Goal: Navigation & Orientation: Find specific page/section

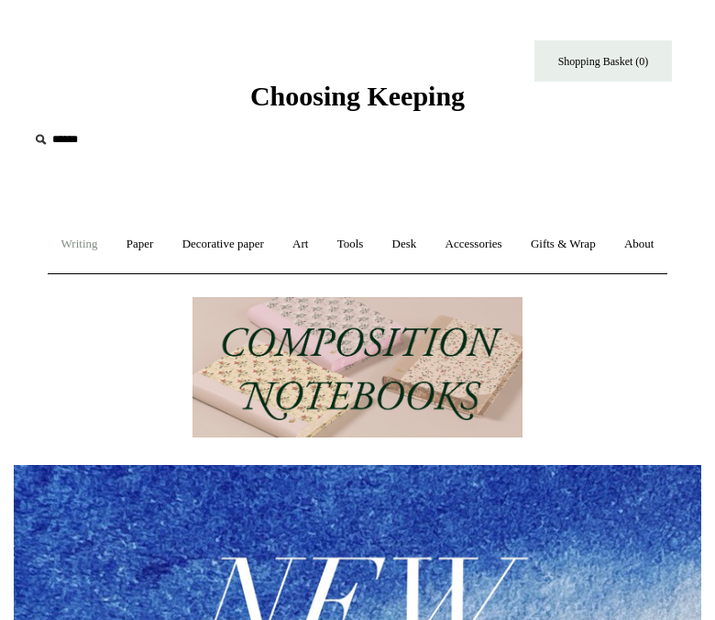
click at [108, 244] on link "Writing +" at bounding box center [80, 244] width 62 height 49
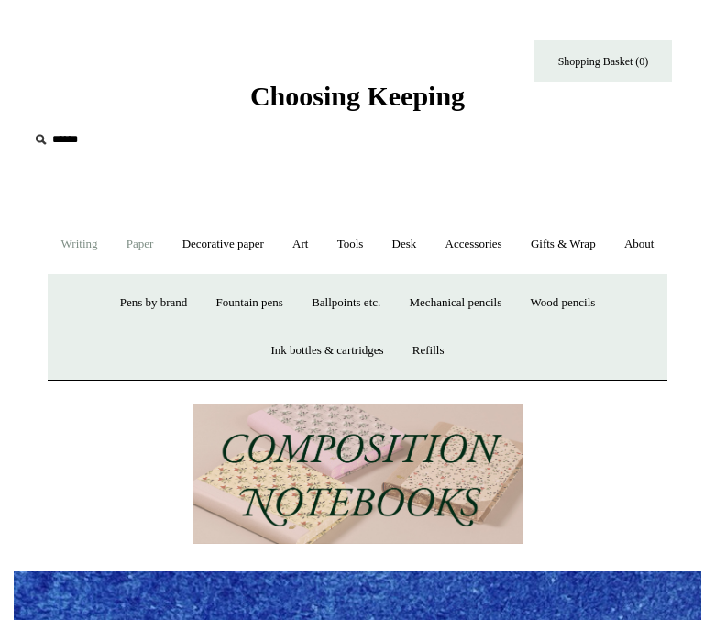
scroll to position [0, 687]
click at [160, 244] on link "Paper +" at bounding box center [140, 244] width 53 height 49
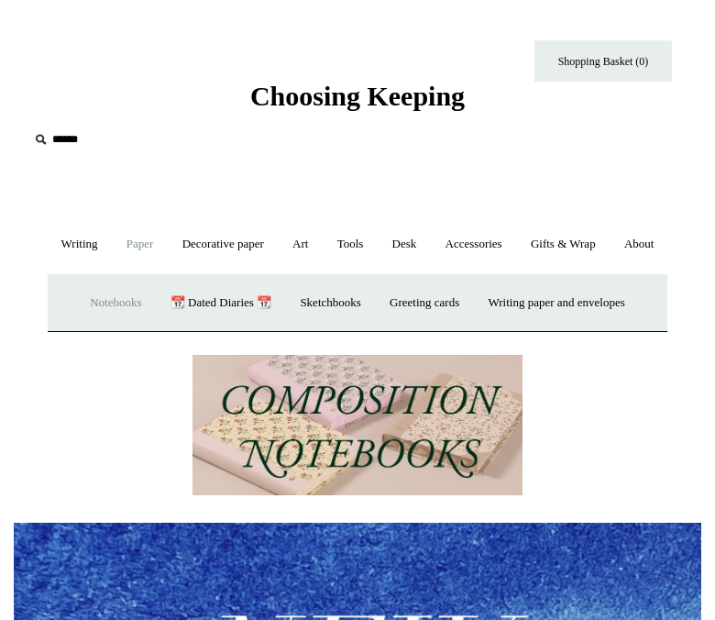
click at [102, 327] on link "Notebooks +" at bounding box center [115, 303] width 77 height 49
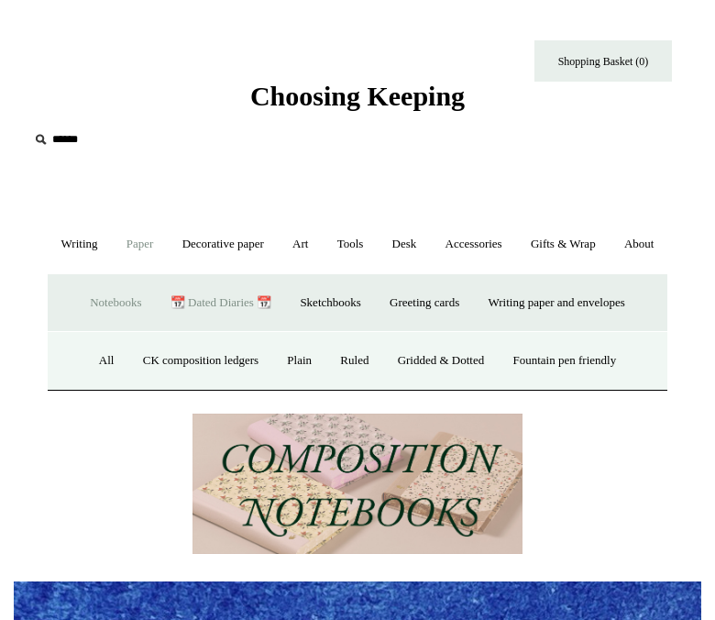
scroll to position [111, 0]
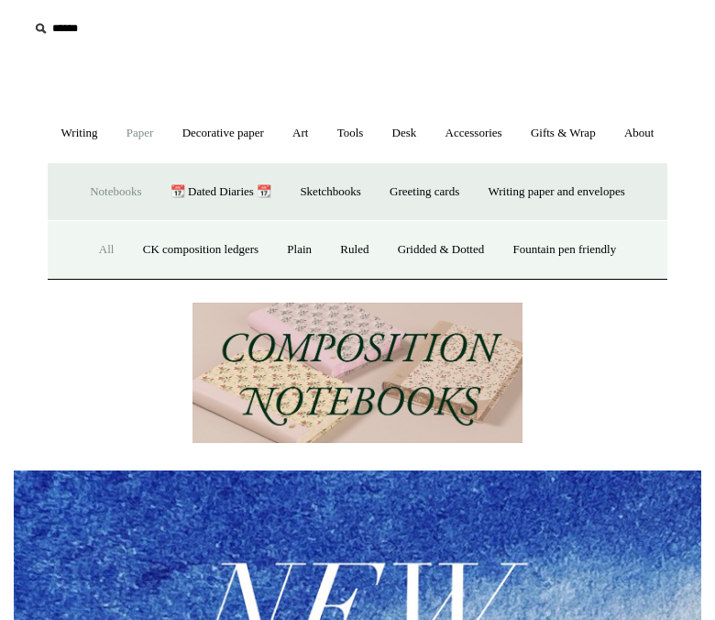
click at [93, 274] on link "All" at bounding box center [106, 249] width 41 height 49
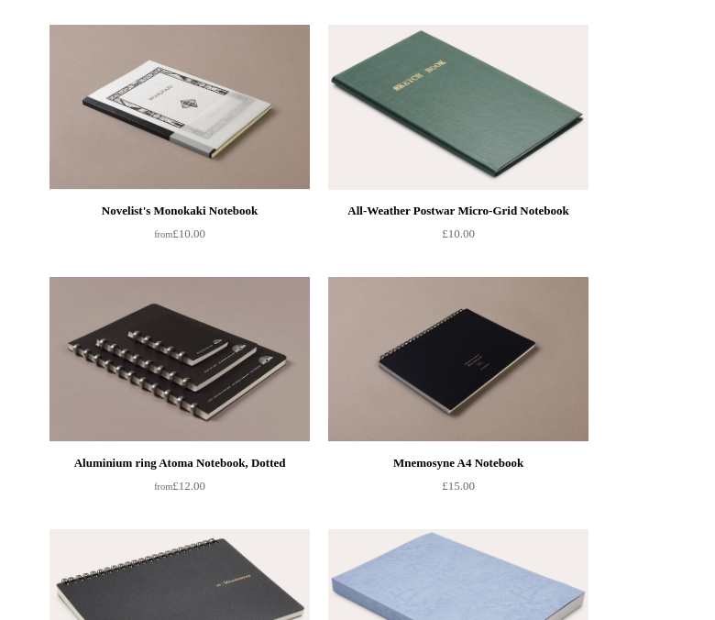
scroll to position [7649, 0]
